Goal: Information Seeking & Learning: Compare options

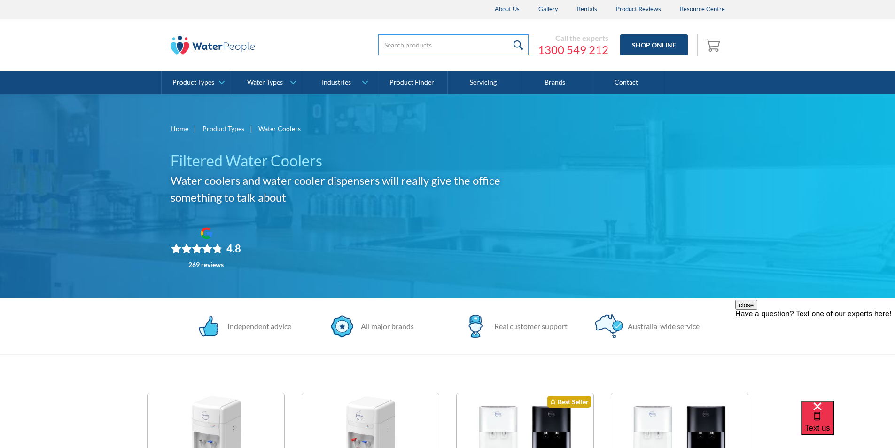
click at [392, 43] on input "search" at bounding box center [453, 44] width 150 height 21
paste input "PFPETMBL"
type input "PFPETMBL"
click at [518, 42] on input "submit" at bounding box center [519, 44] width 20 height 21
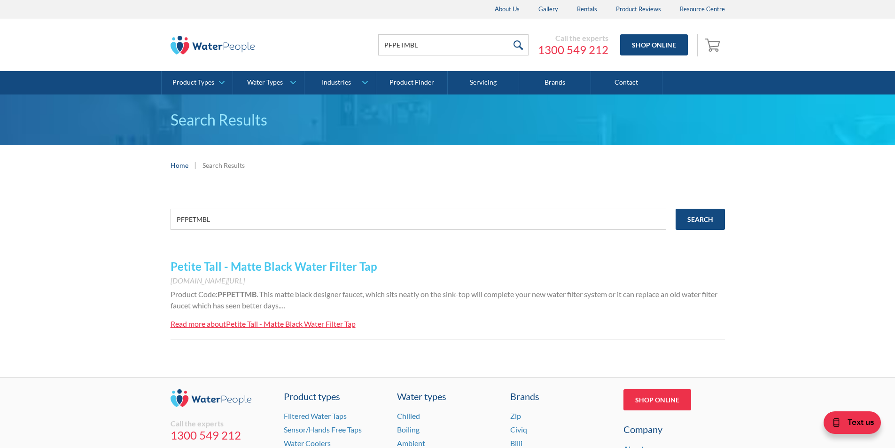
click at [279, 270] on link "Petite Tall - Matte Black Water Filter Tap" at bounding box center [274, 266] width 207 height 14
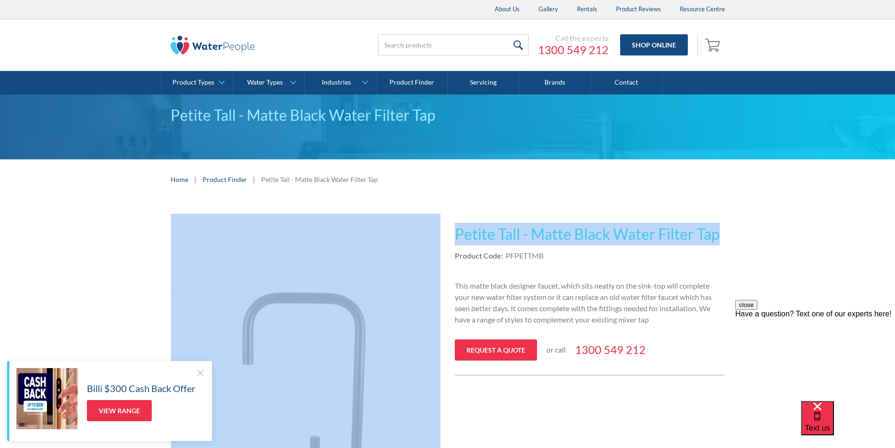
drag, startPoint x: 653, startPoint y: 238, endPoint x: 446, endPoint y: 236, distance: 206.8
click at [446, 236] on div "Play video Fits Most Brands Best Seller No items found. This tap design is incl…" at bounding box center [448, 418] width 555 height 410
copy div "Fits Most Brands Best Seller No items found. This tap design is included in our…"
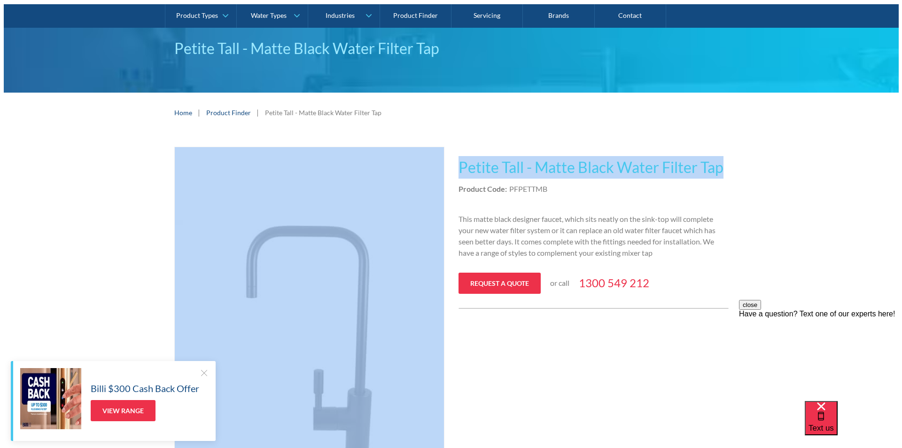
scroll to position [235, 0]
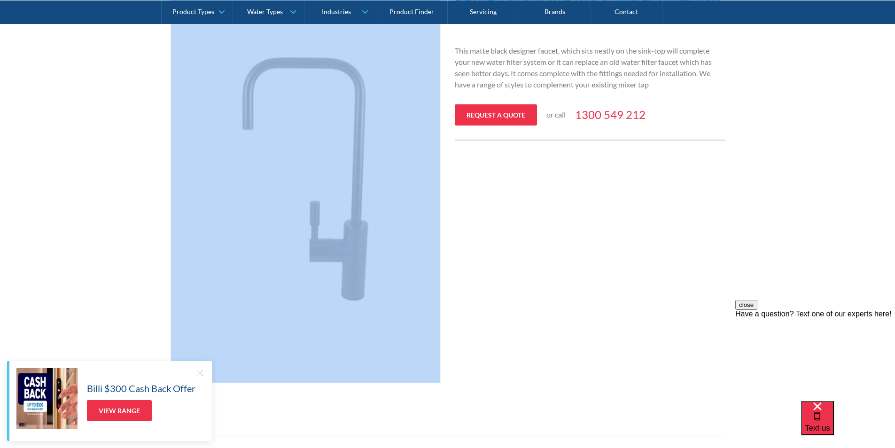
click at [360, 167] on img "open lightbox" at bounding box center [305, 181] width 269 height 404
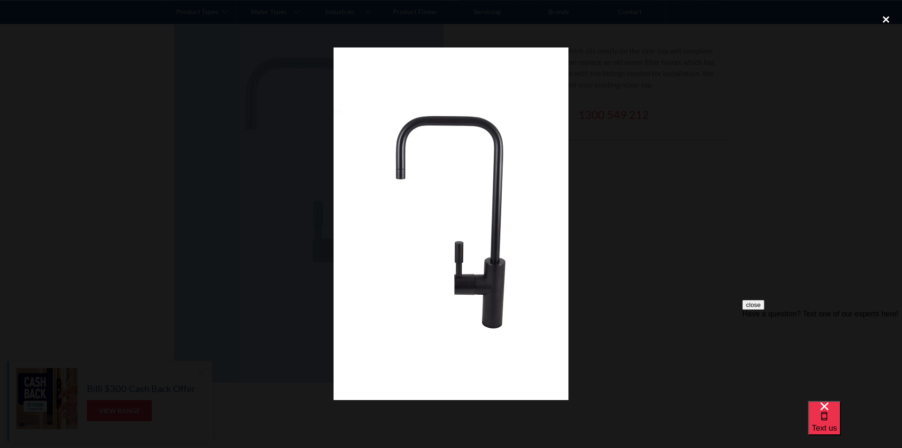
click at [889, 19] on div "close lightbox" at bounding box center [886, 19] width 32 height 21
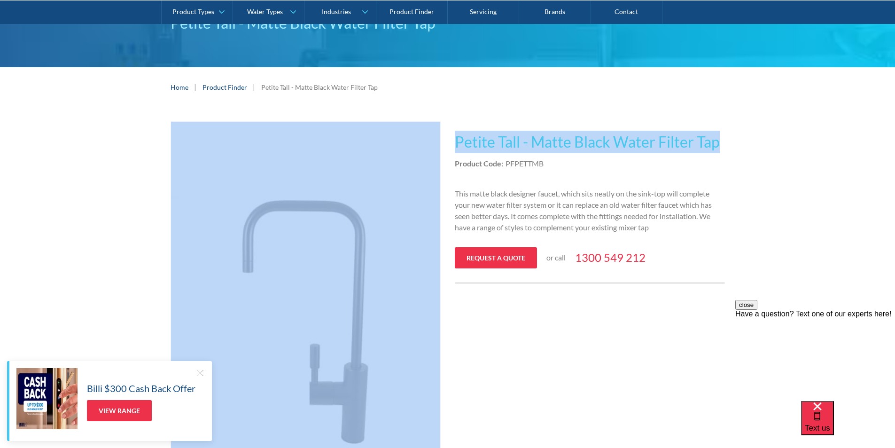
scroll to position [0, 0]
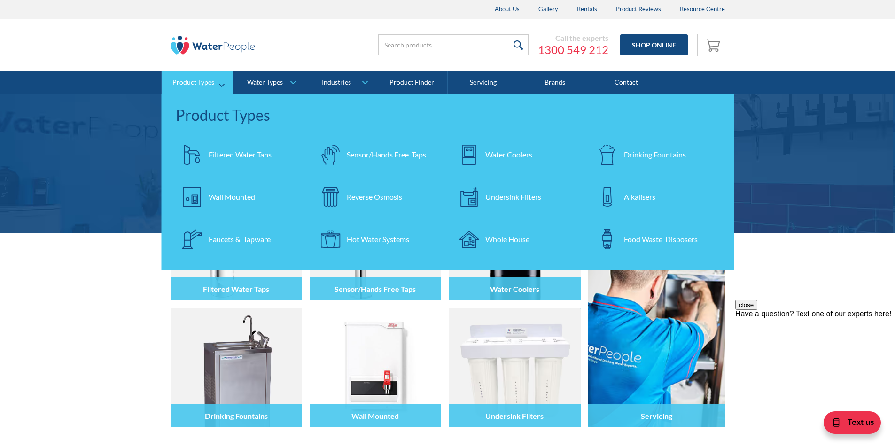
click at [252, 153] on div "Filtered Water Taps" at bounding box center [240, 154] width 63 height 11
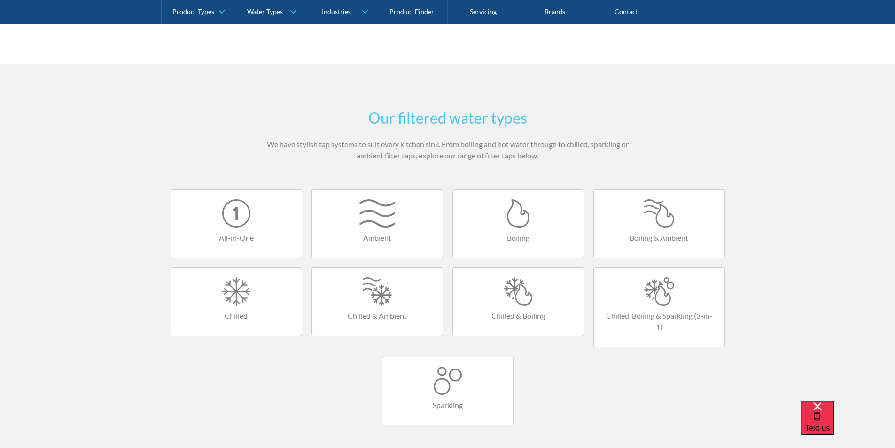
scroll to position [470, 0]
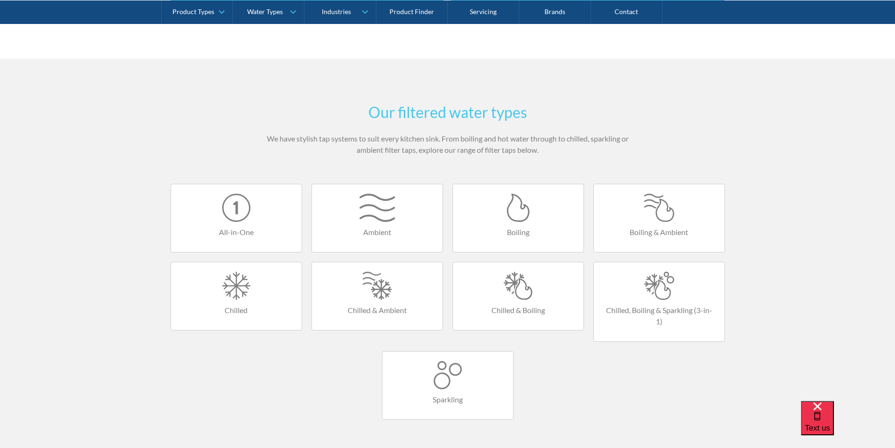
click at [671, 282] on div at bounding box center [659, 286] width 112 height 28
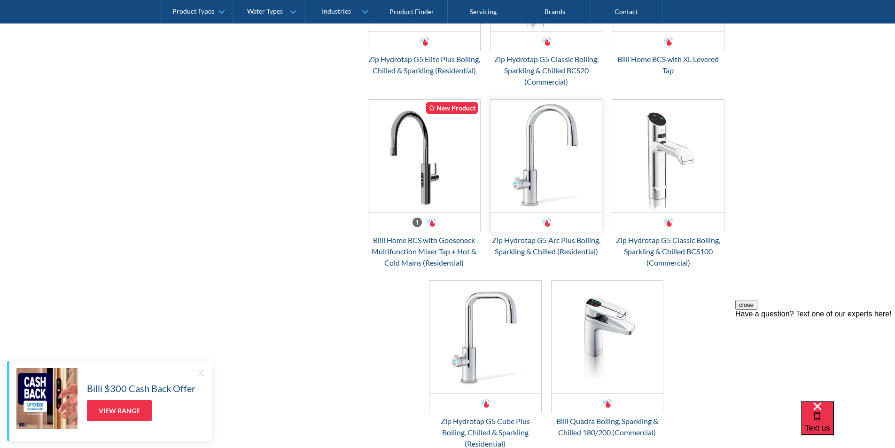
scroll to position [940, 0]
click at [428, 192] on img "Email Form 3" at bounding box center [424, 157] width 112 height 113
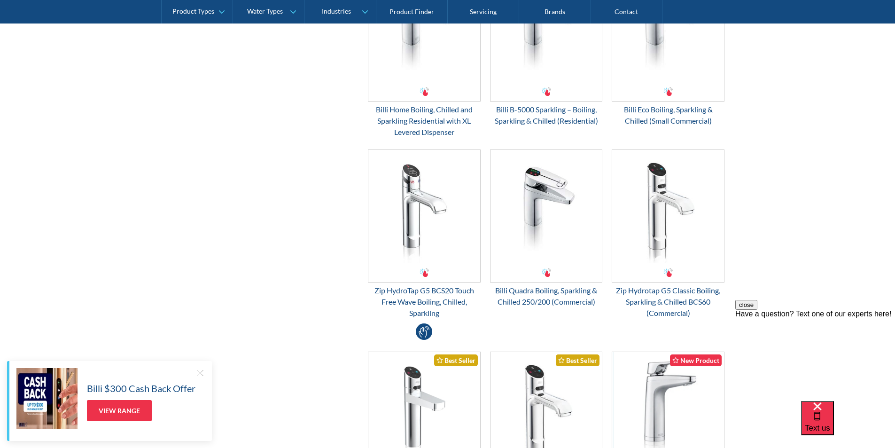
scroll to position [376, 0]
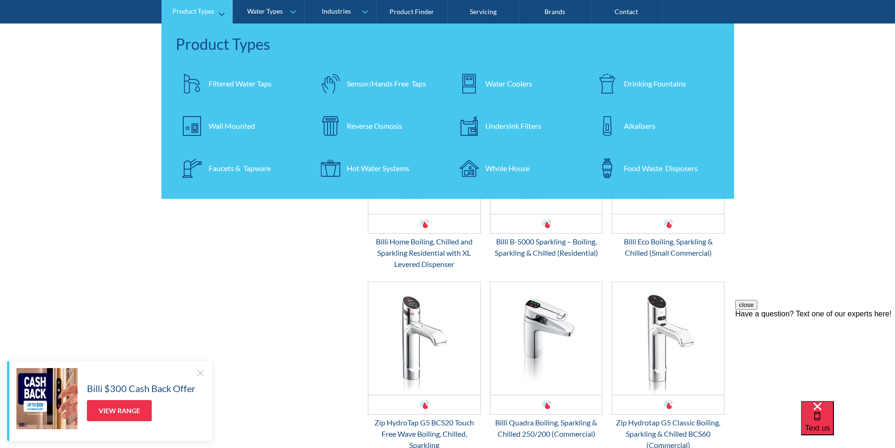
click at [220, 14] on link "Product Types" at bounding box center [197, 11] width 71 height 23
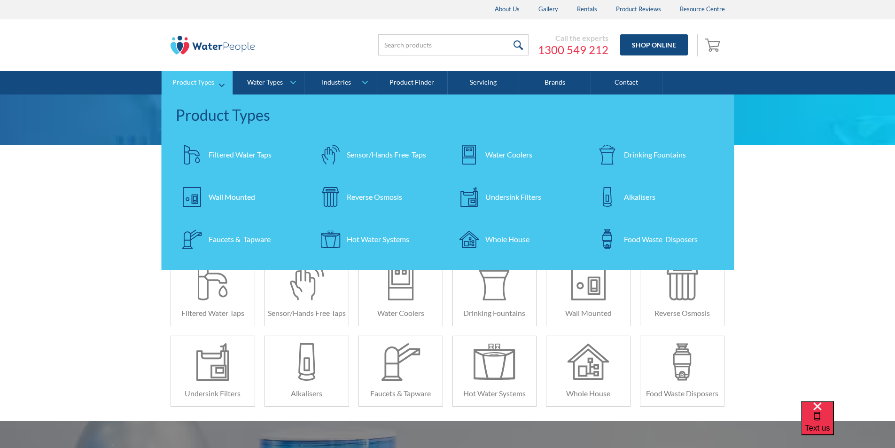
click at [220, 78] on link "Product Types" at bounding box center [197, 82] width 71 height 23
click at [222, 80] on link "Product Types" at bounding box center [197, 82] width 71 height 23
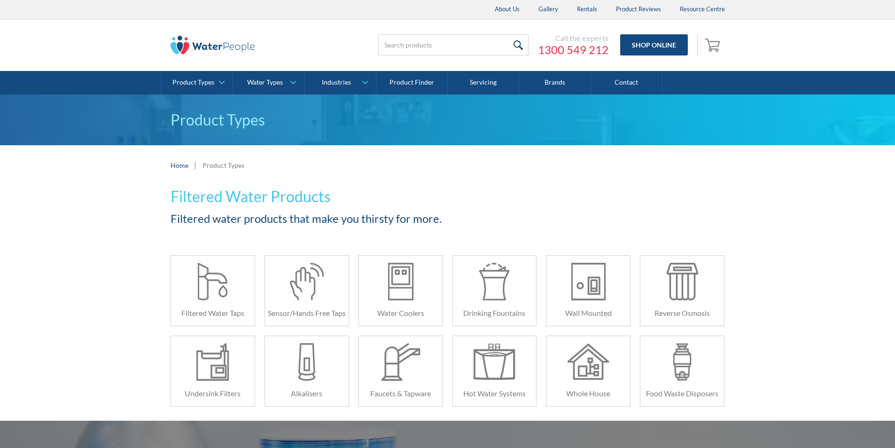
click at [222, 80] on link "Product Types" at bounding box center [197, 82] width 71 height 23
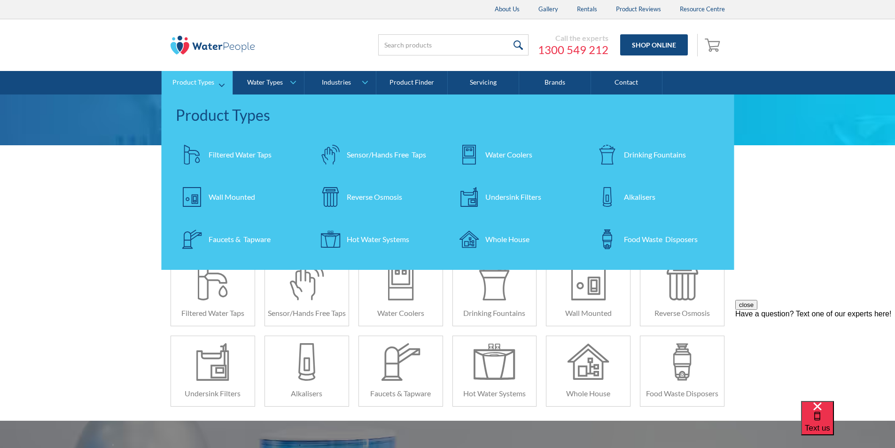
click at [232, 153] on div "Filtered Water Taps" at bounding box center [240, 154] width 63 height 11
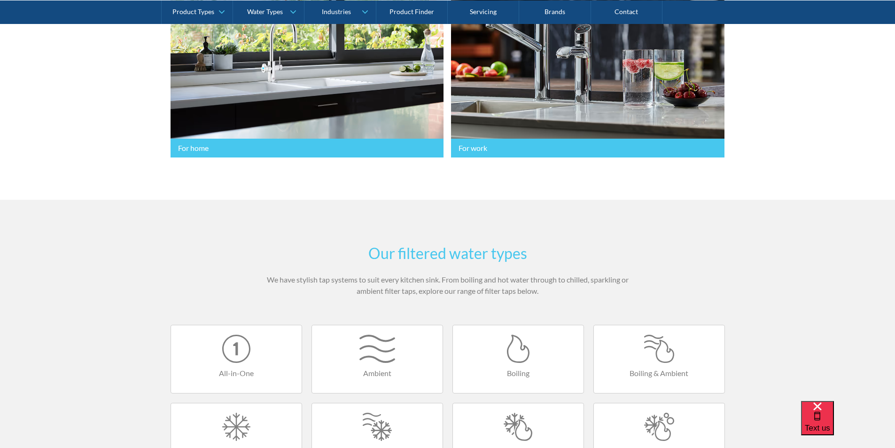
scroll to position [611, 0]
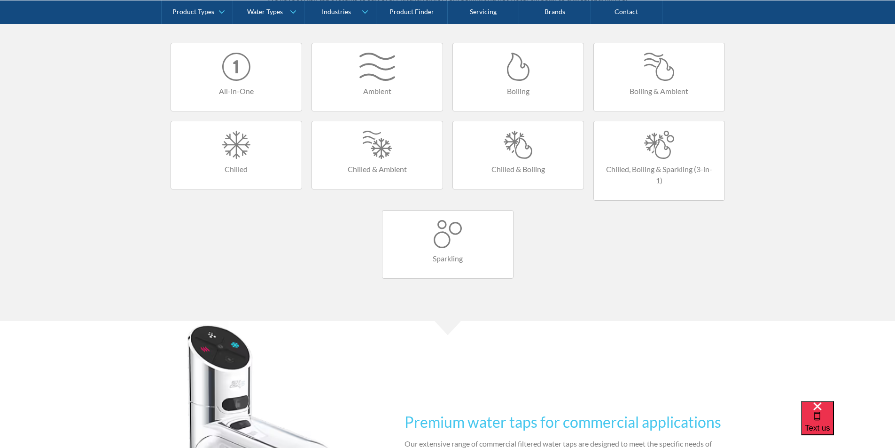
click at [517, 149] on div at bounding box center [518, 145] width 112 height 28
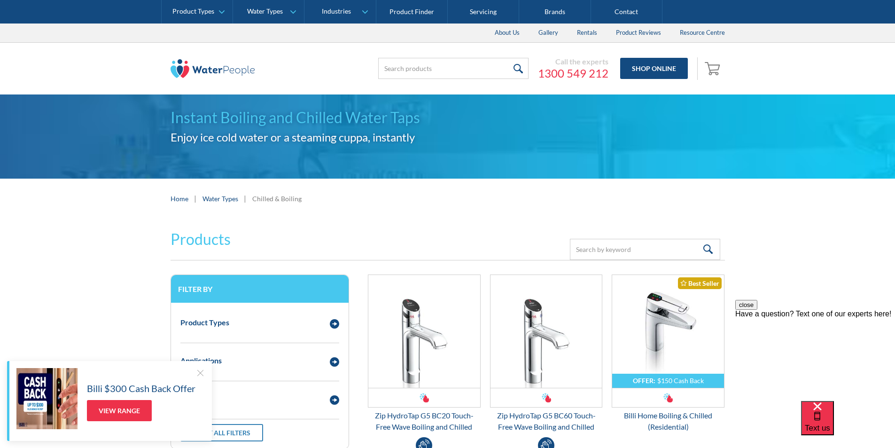
scroll to position [94, 0]
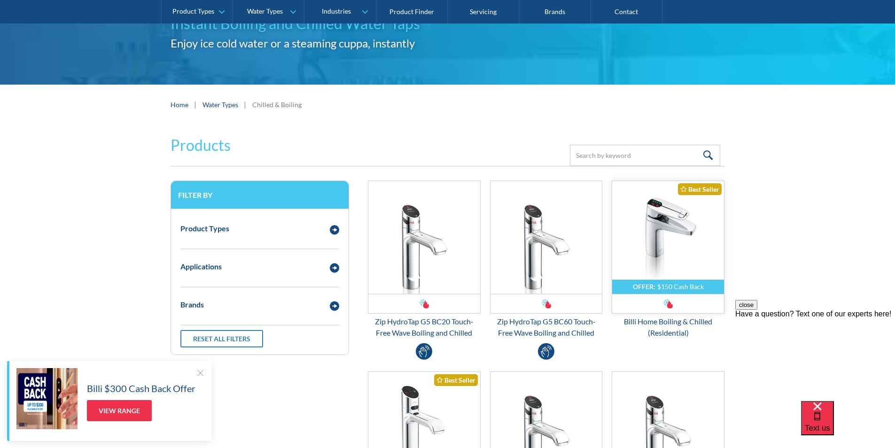
click at [655, 225] on img "Email Form 3" at bounding box center [668, 237] width 112 height 113
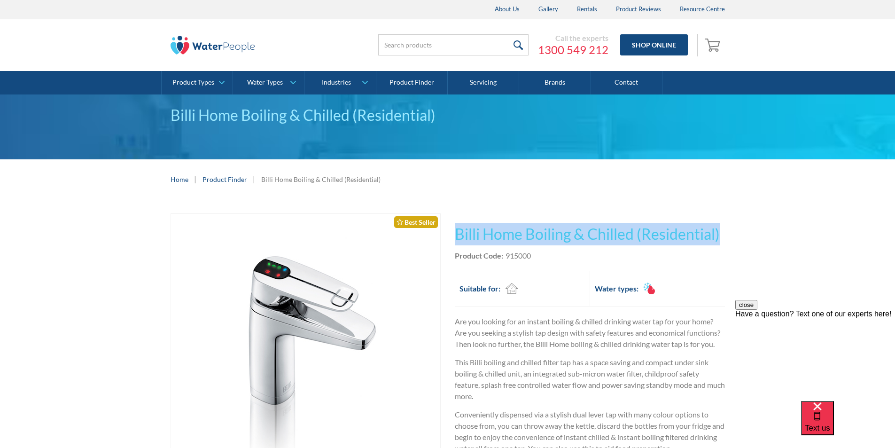
drag, startPoint x: 717, startPoint y: 228, endPoint x: 503, endPoint y: 234, distance: 214.4
click at [457, 236] on div "Play video Fits Most Brands Best Seller No items found. This tap design is incl…" at bounding box center [447, 445] width 895 height 493
copy h1 "Billi Home Boiling & Chilled (Residential)"
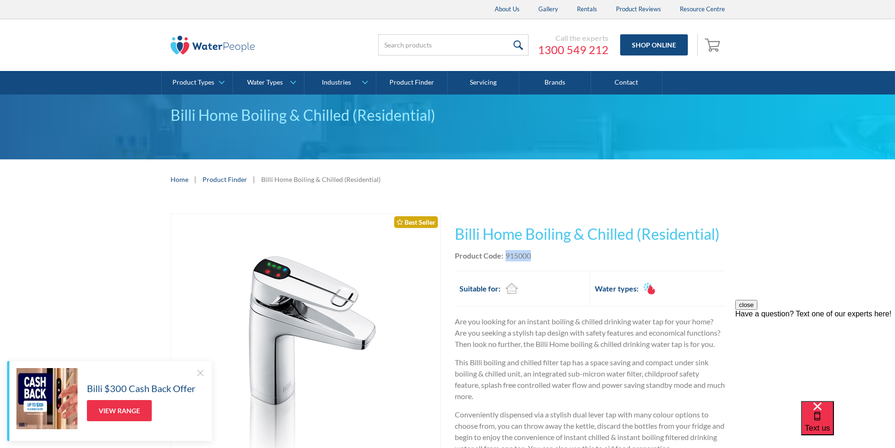
drag, startPoint x: 542, startPoint y: 253, endPoint x: 507, endPoint y: 253, distance: 35.7
click at [507, 253] on div "Product Code: 915000" at bounding box center [590, 255] width 270 height 11
copy div "915000"
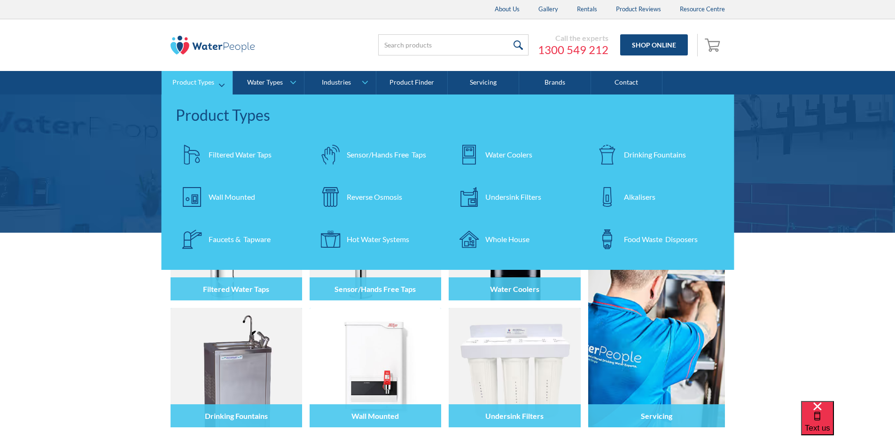
click at [226, 155] on div "Filtered Water Taps" at bounding box center [240, 154] width 63 height 11
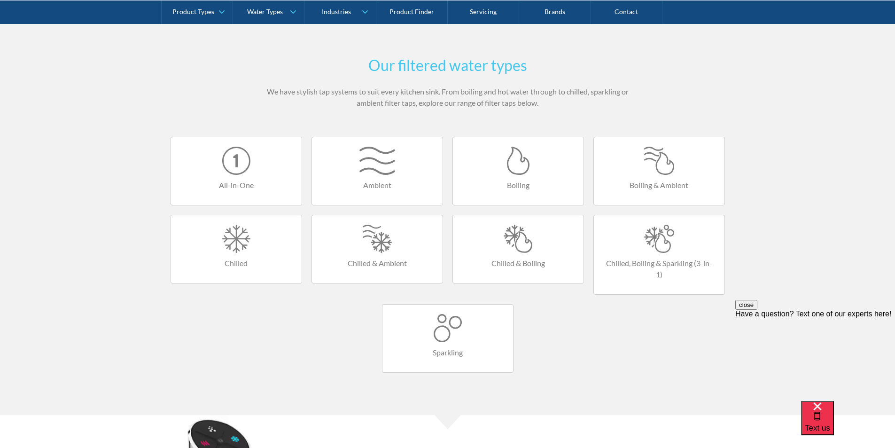
click at [665, 231] on div at bounding box center [659, 239] width 112 height 28
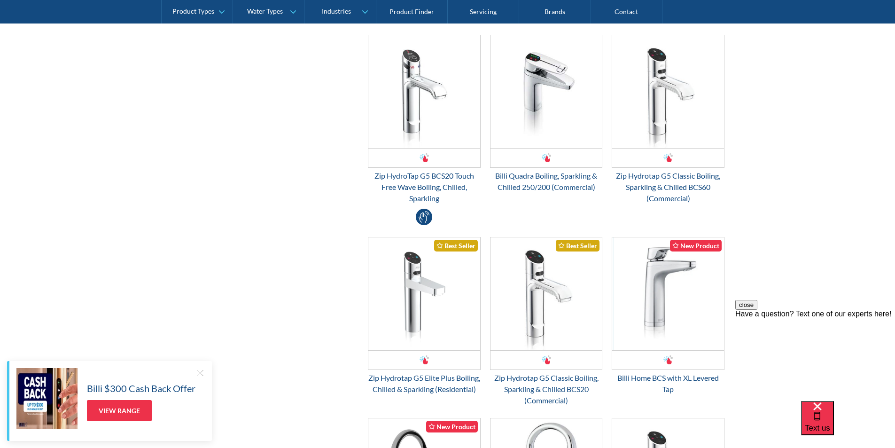
scroll to position [705, 0]
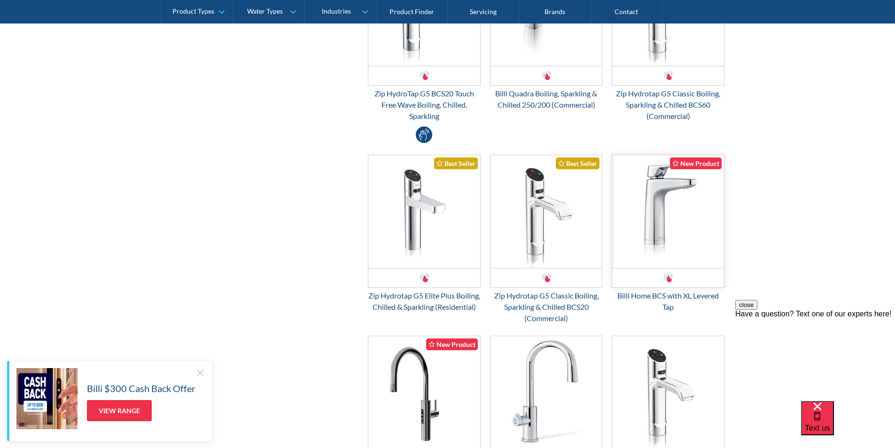
click at [657, 217] on img "Email Form 3" at bounding box center [668, 211] width 112 height 113
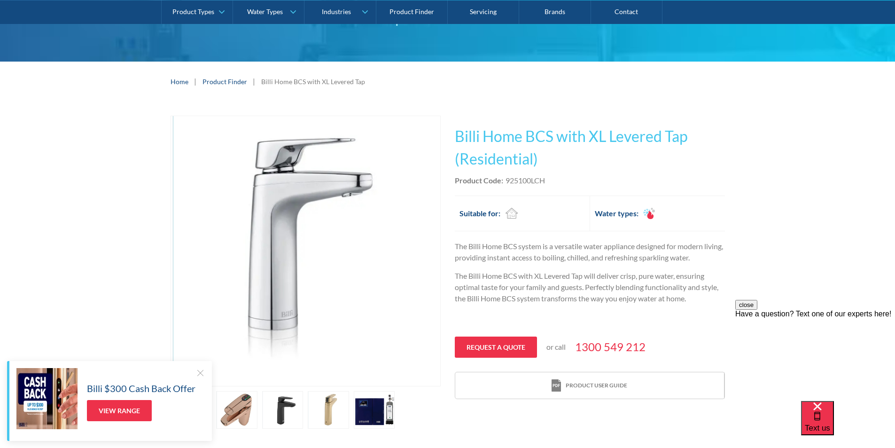
scroll to position [94, 0]
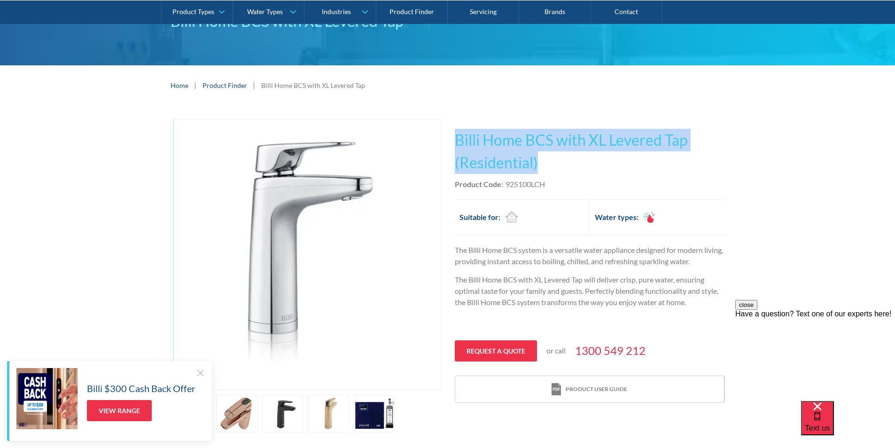
drag, startPoint x: 541, startPoint y: 160, endPoint x: 450, endPoint y: 136, distance: 93.8
click at [450, 136] on div "Play video Fits Most Brands Best Seller No items found. This tap design is incl…" at bounding box center [448, 275] width 555 height 313
copy h1 "Billi Home BCS with XL Levered Tap (Residential)"
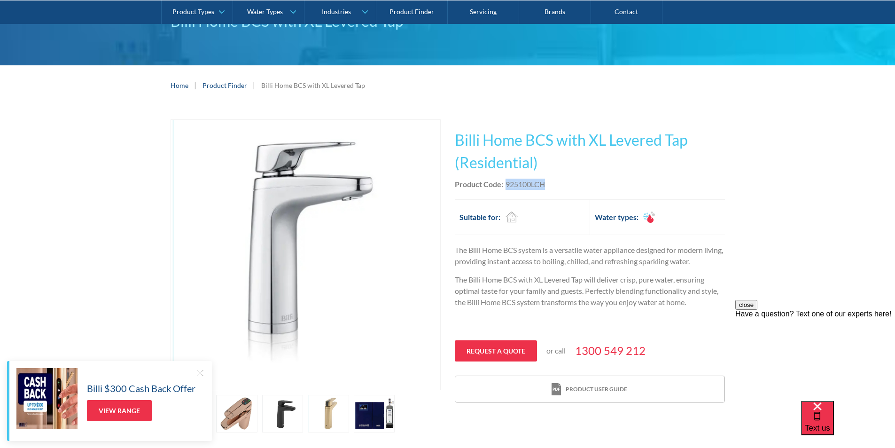
drag, startPoint x: 549, startPoint y: 181, endPoint x: 518, endPoint y: 178, distance: 31.7
click at [518, 179] on div "Product Code: 925100LCH" at bounding box center [590, 184] width 270 height 11
copy div "925100LCH"
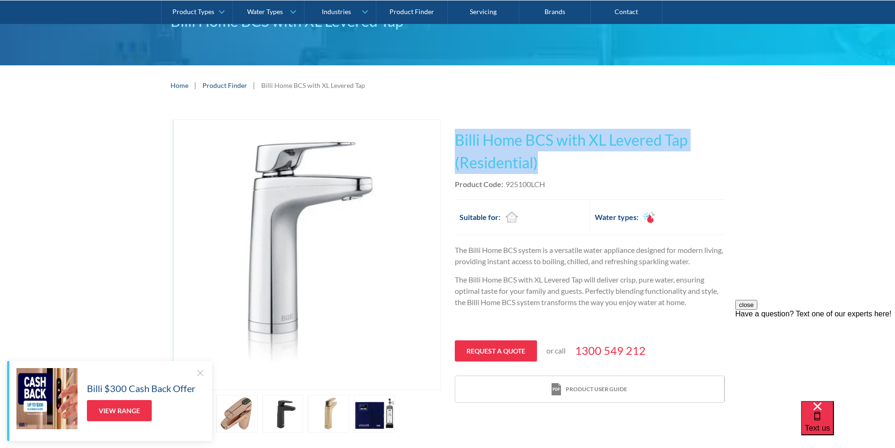
drag, startPoint x: 547, startPoint y: 159, endPoint x: 457, endPoint y: 137, distance: 92.0
click at [457, 137] on h1 "Billi Home BCS with XL Levered Tap (Residential)" at bounding box center [590, 151] width 270 height 45
copy h1 "Billi Home BCS with XL Levered Tap (Residential)"
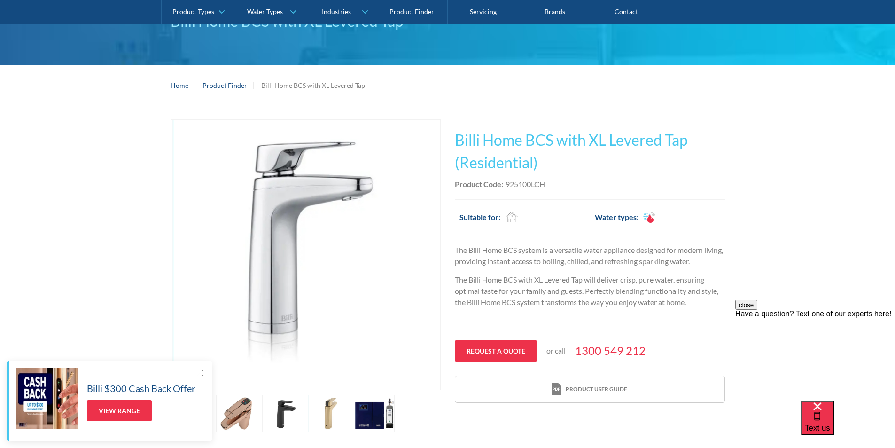
click at [562, 188] on div "Product Code: 925100LCH" at bounding box center [590, 184] width 270 height 11
drag, startPoint x: 556, startPoint y: 181, endPoint x: 506, endPoint y: 184, distance: 49.4
click at [506, 184] on div "Product Code: 925100LCH" at bounding box center [590, 184] width 270 height 11
copy div "925100LCH"
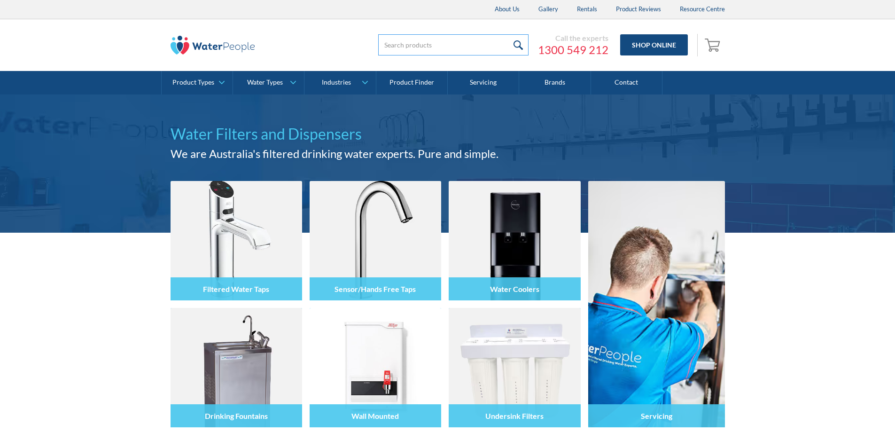
click at [389, 47] on input "search" at bounding box center [453, 44] width 150 height 21
type input "omni"
click at [509, 34] on input "submit" at bounding box center [519, 44] width 20 height 21
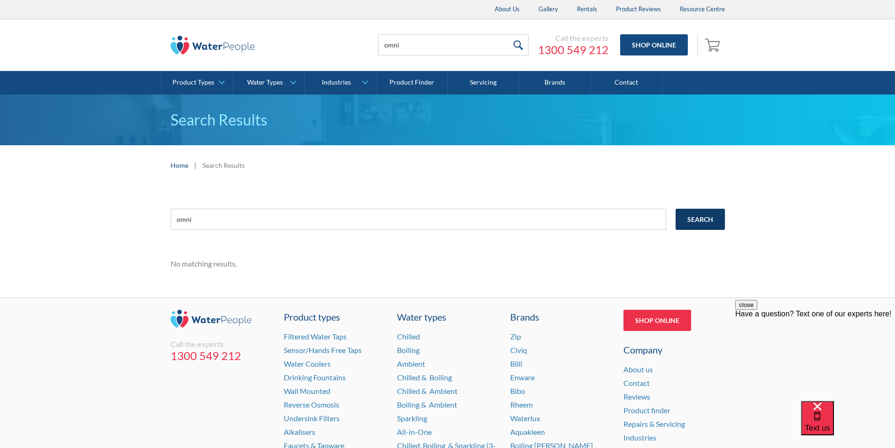
click at [692, 218] on input "Search" at bounding box center [700, 219] width 49 height 21
click at [413, 45] on input "omni" at bounding box center [453, 44] width 150 height 21
type input "omni one"
click at [516, 46] on input "submit" at bounding box center [519, 44] width 20 height 21
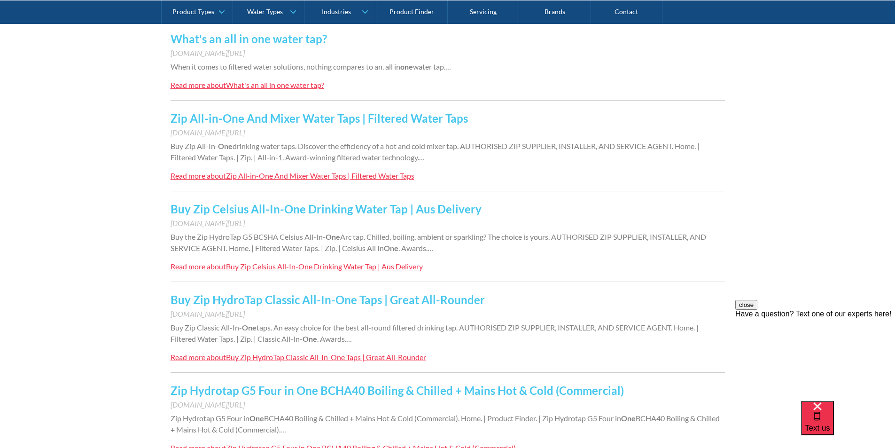
scroll to position [141, 0]
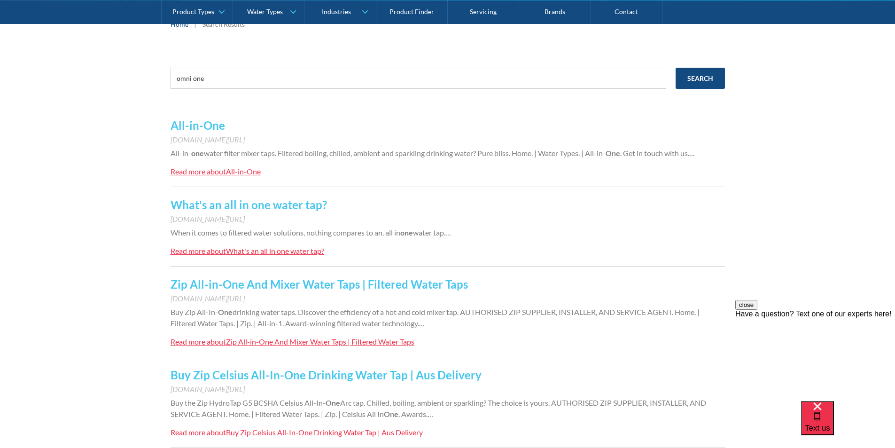
click at [209, 128] on link "All-in-One" at bounding box center [198, 125] width 55 height 14
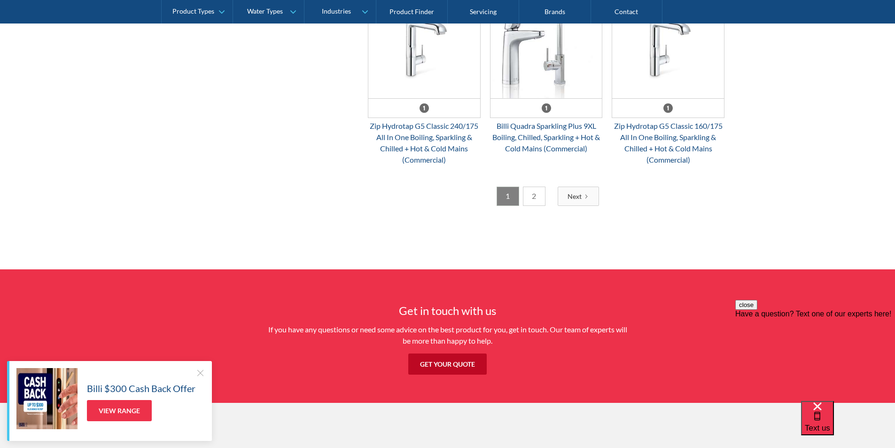
scroll to position [1457, 0]
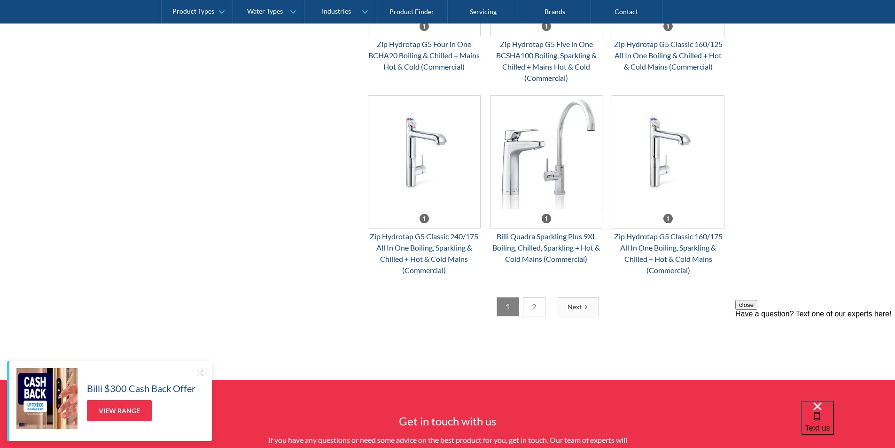
click at [540, 305] on link "2" at bounding box center [534, 306] width 23 height 19
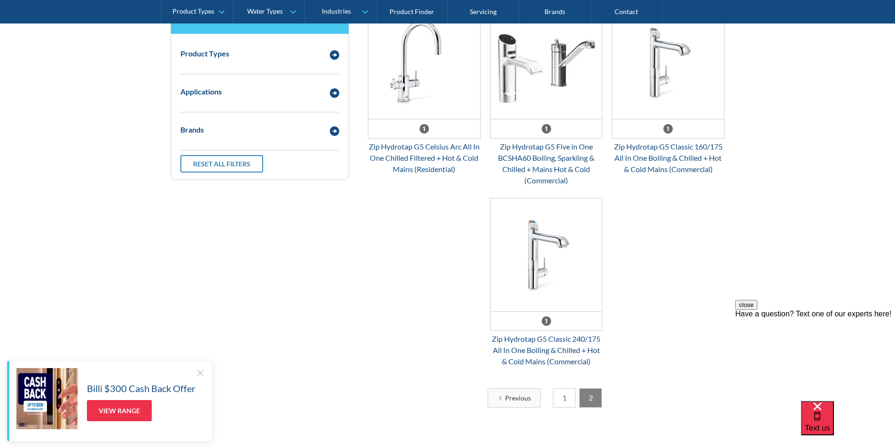
scroll to position [360, 0]
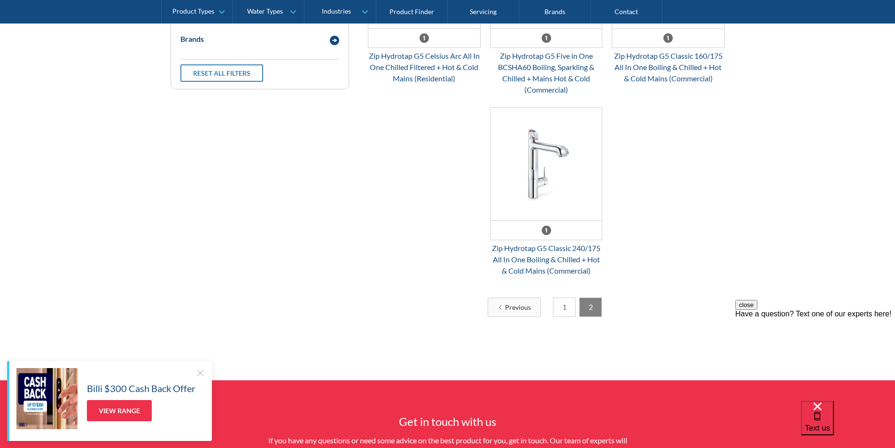
click at [559, 307] on link "1" at bounding box center [564, 307] width 23 height 19
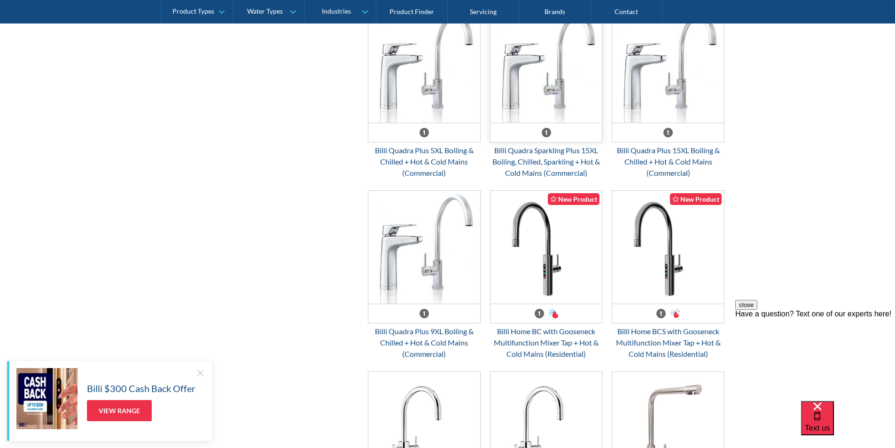
scroll to position [501, 0]
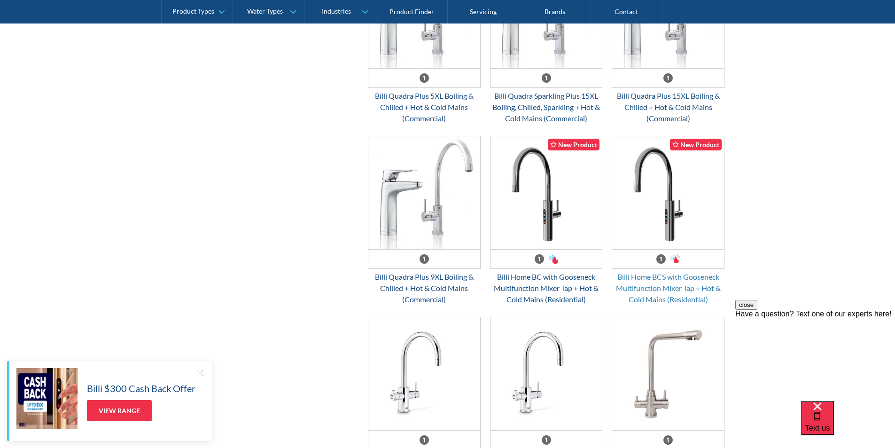
click at [658, 275] on div "Billi Home BCS with Gooseneck Multifunction Mixer Tap + Hot & Cold Mains (Resid…" at bounding box center [668, 288] width 113 height 34
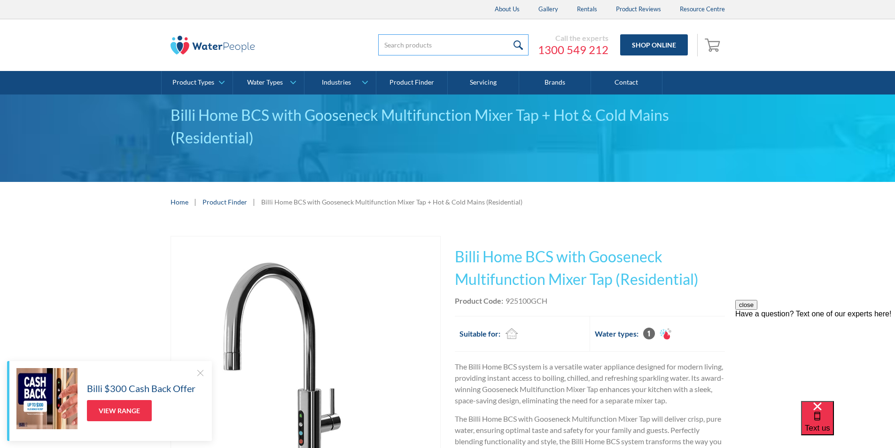
click at [399, 46] on input "search" at bounding box center [453, 44] width 150 height 21
paste input "926060LBR"
type input "926060LBR"
click at [517, 41] on input "submit" at bounding box center [519, 44] width 20 height 21
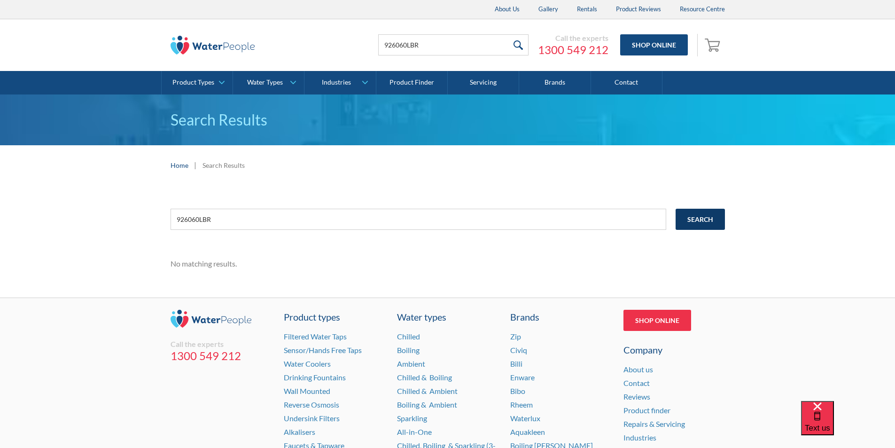
click at [691, 218] on input "Search" at bounding box center [700, 219] width 49 height 21
drag, startPoint x: 0, startPoint y: 0, endPoint x: 691, endPoint y: 218, distance: 724.8
click at [691, 218] on input "Search" at bounding box center [700, 219] width 49 height 21
